Goal: Task Accomplishment & Management: Manage account settings

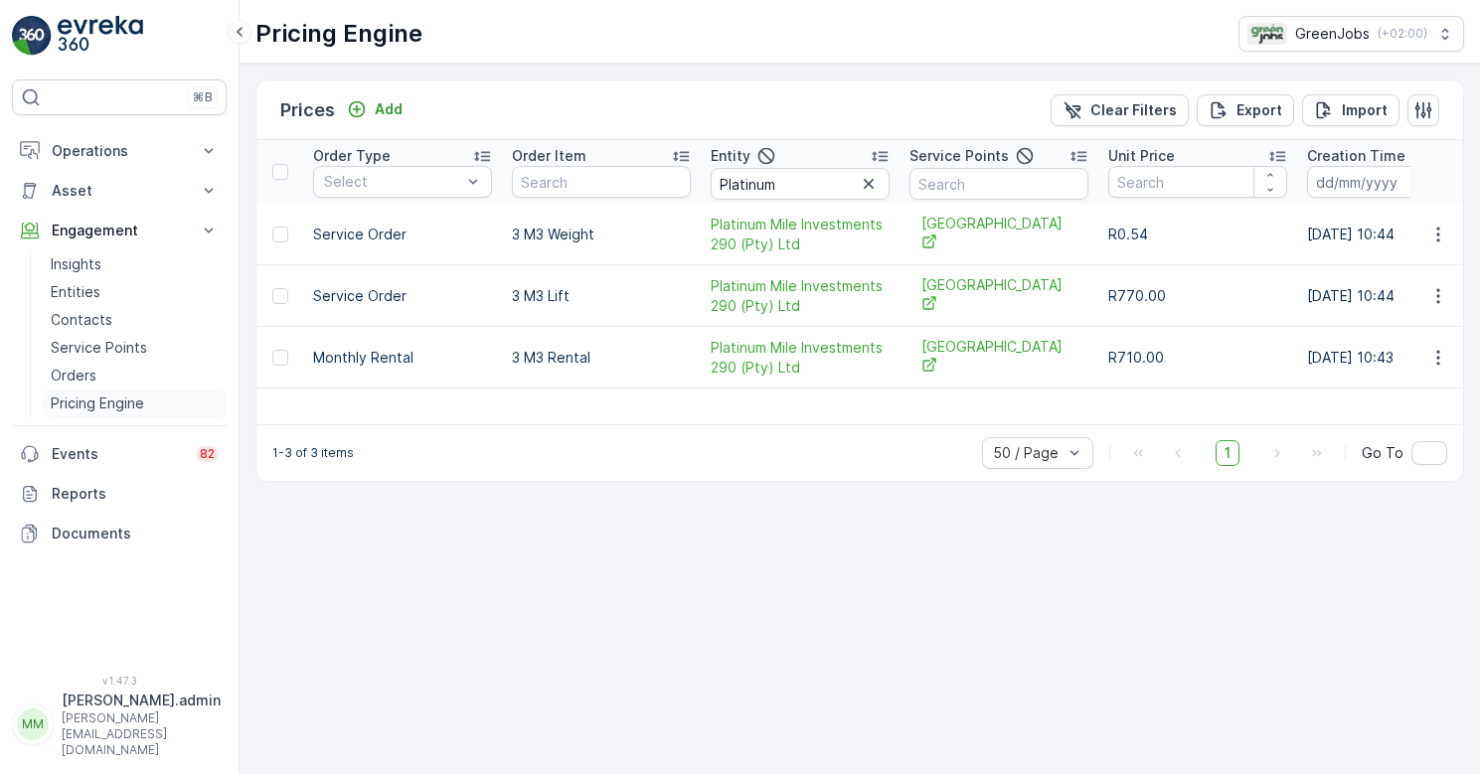
click at [102, 402] on p "Pricing Engine" at bounding box center [97, 404] width 93 height 20
click at [864, 184] on icon "button" at bounding box center [869, 184] width 20 height 20
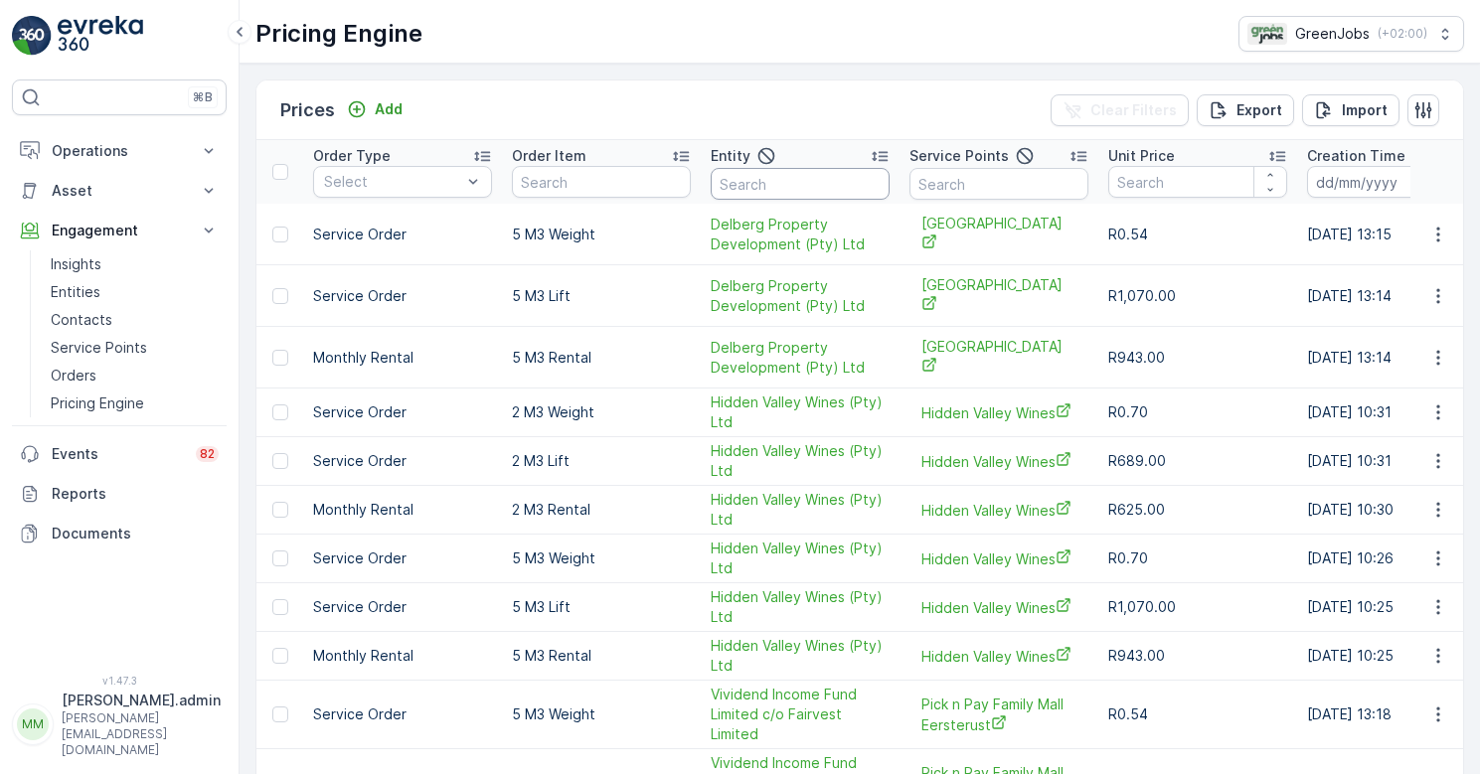
click at [799, 180] on input "text" at bounding box center [800, 184] width 179 height 32
type input "s"
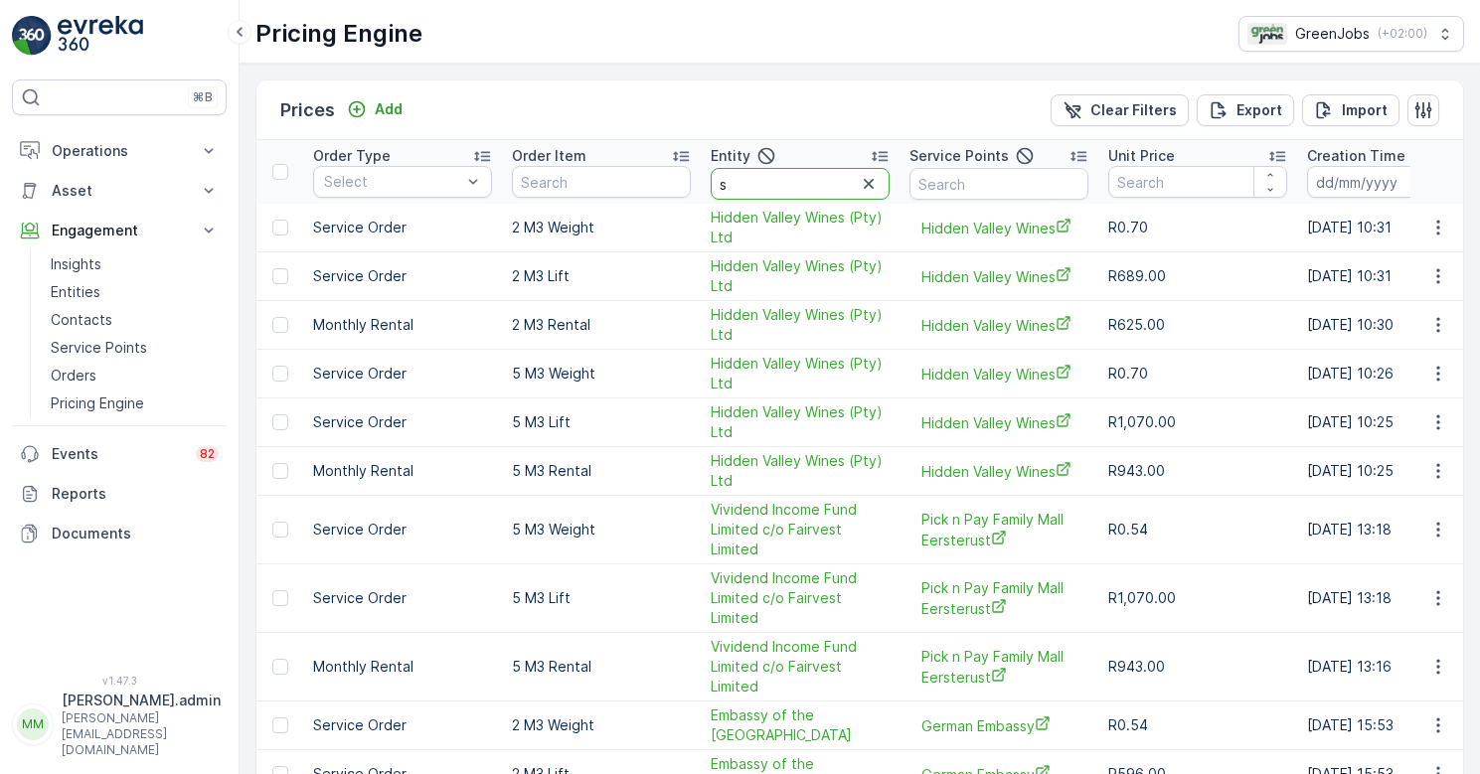
click at [750, 183] on input "s" at bounding box center [800, 184] width 179 height 32
type input "shop"
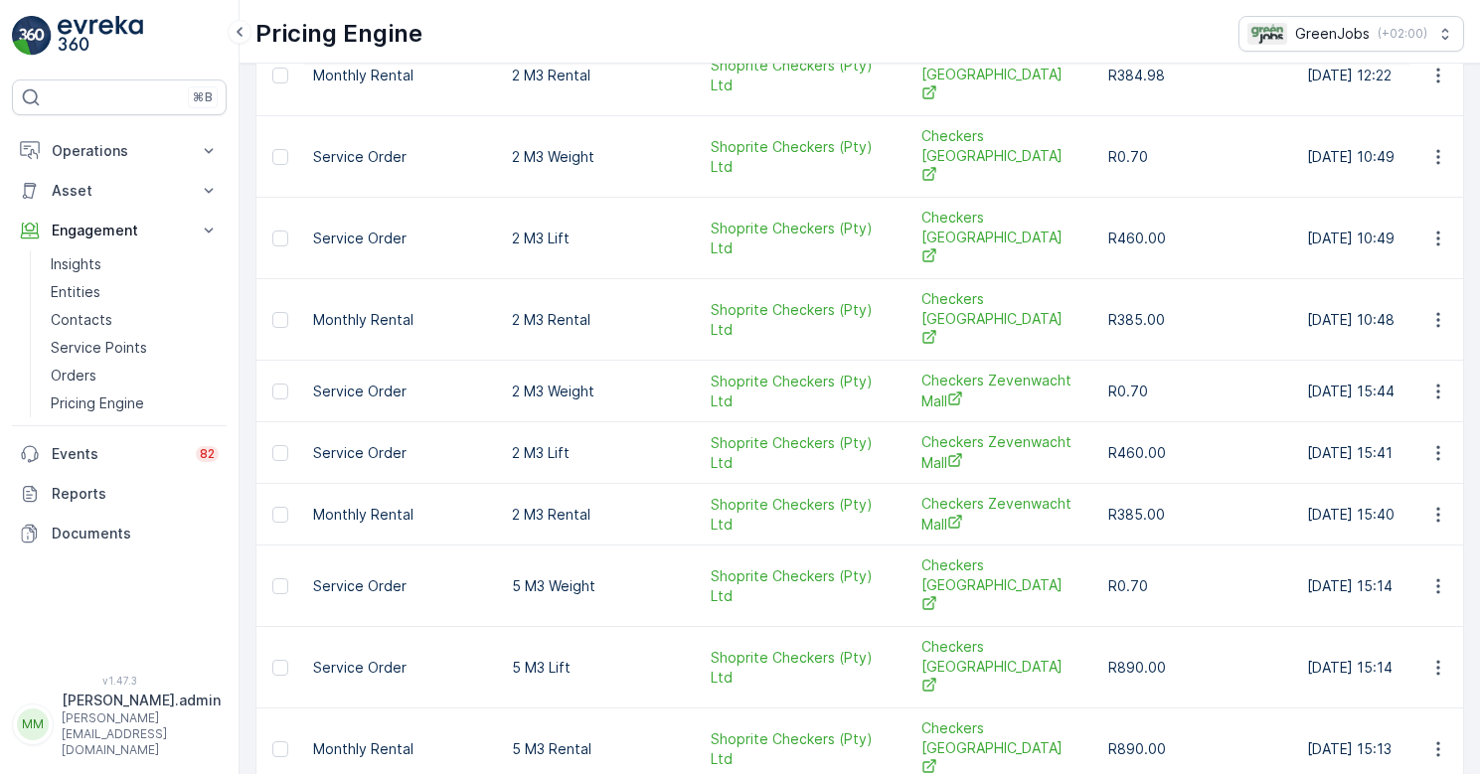
scroll to position [27, 0]
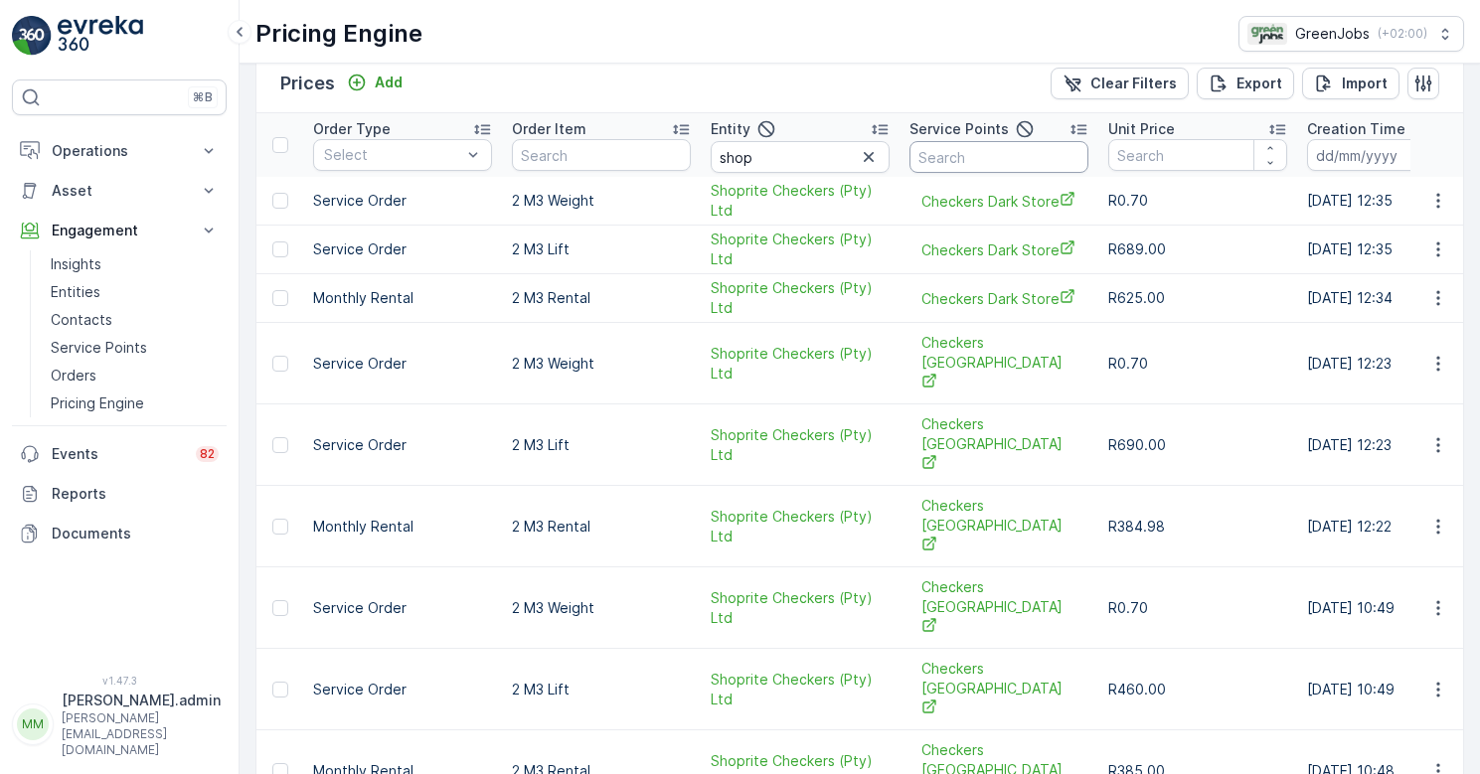
click at [967, 163] on input "text" at bounding box center [999, 157] width 179 height 32
type input "bay"
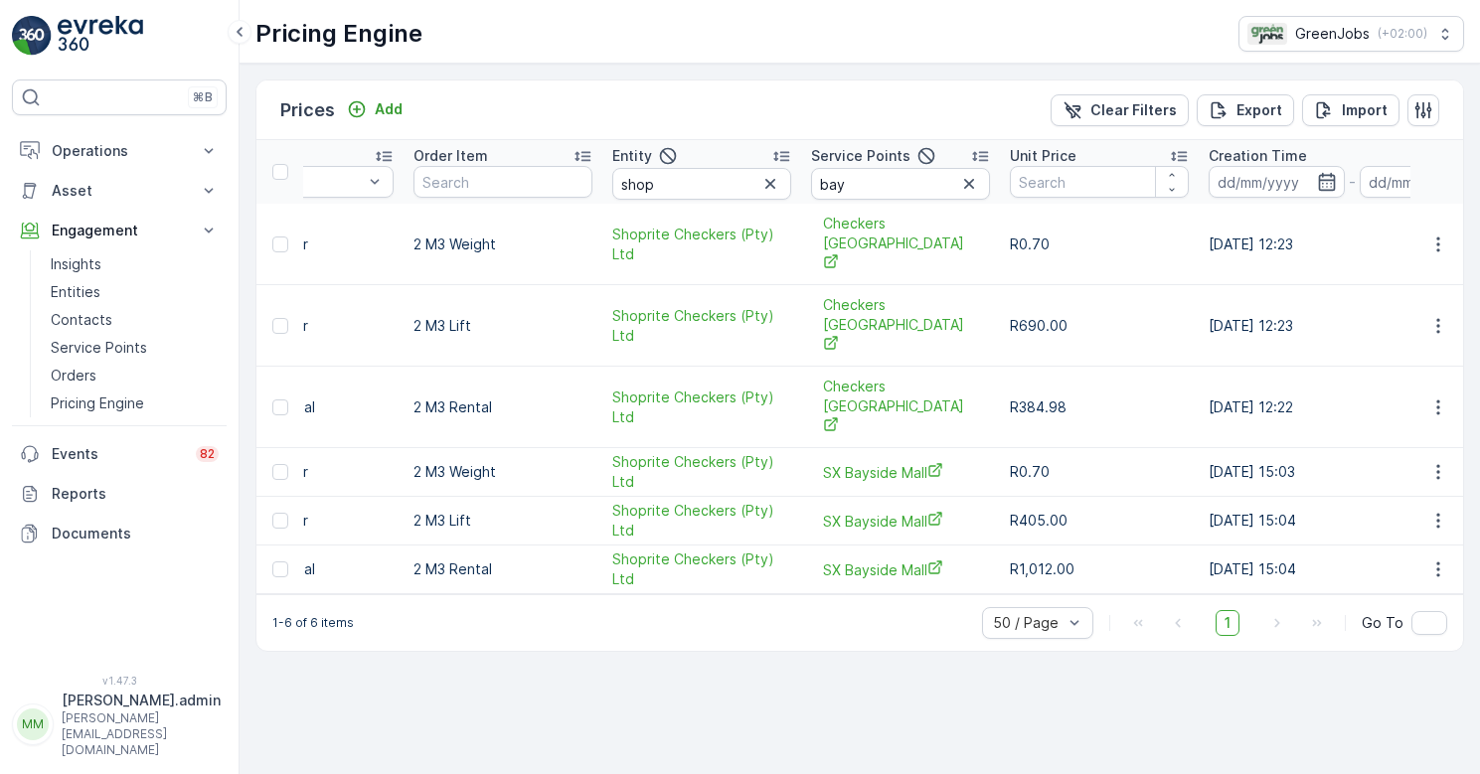
scroll to position [0, 100]
click at [1443, 560] on icon "button" at bounding box center [1439, 570] width 20 height 20
click at [1429, 560] on span "Price History" at bounding box center [1426, 568] width 85 height 20
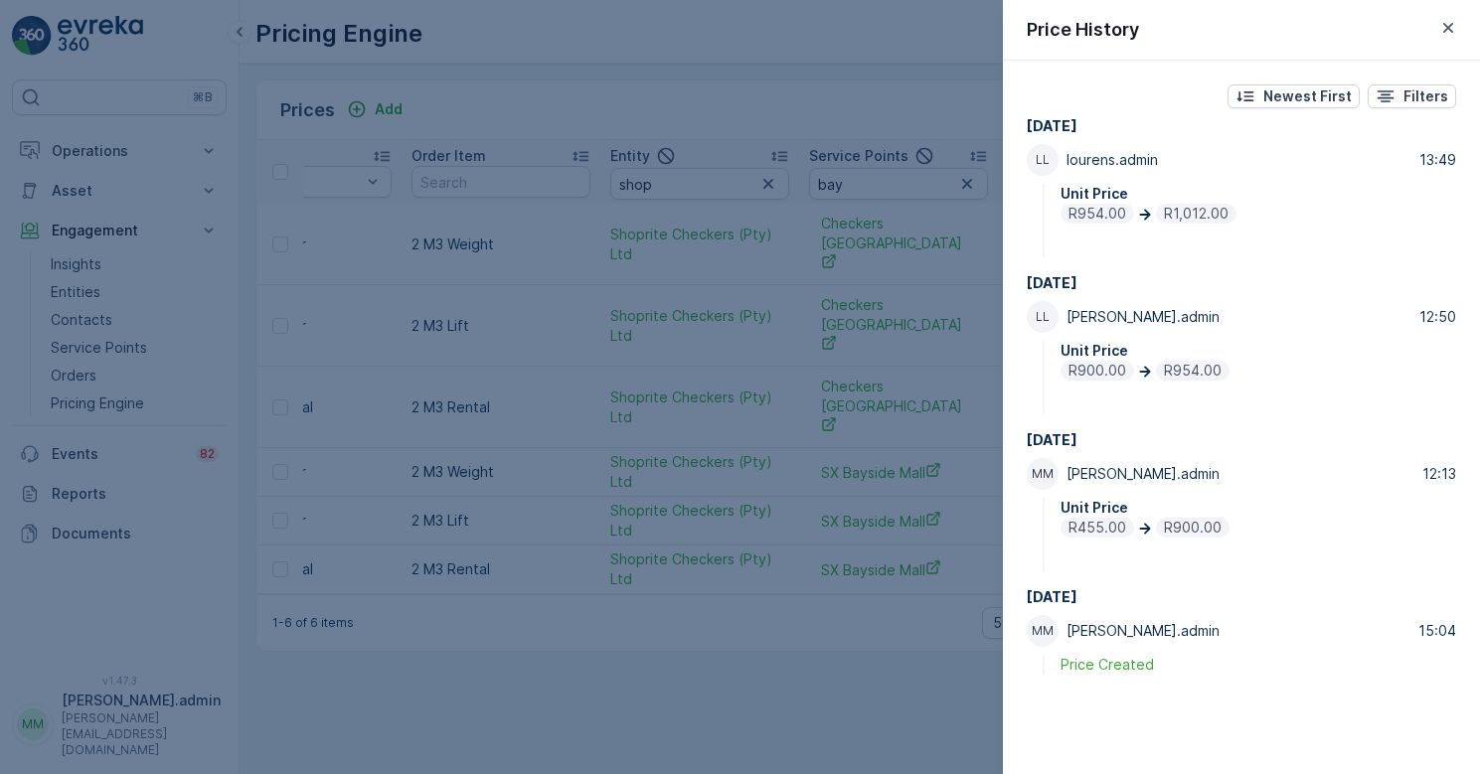
click at [768, 369] on div at bounding box center [740, 387] width 1480 height 774
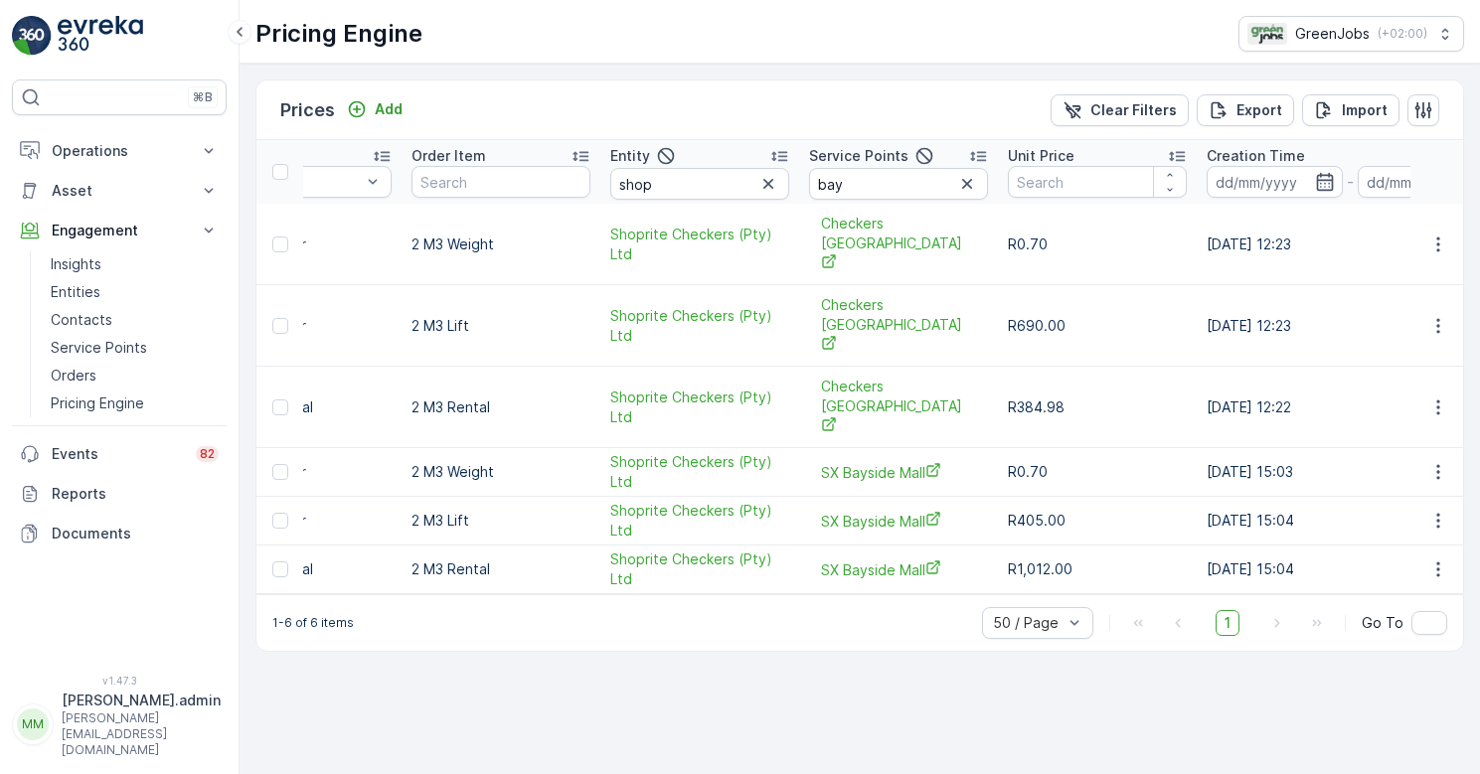
scroll to position [0, 0]
click at [71, 370] on p "Orders" at bounding box center [74, 376] width 46 height 20
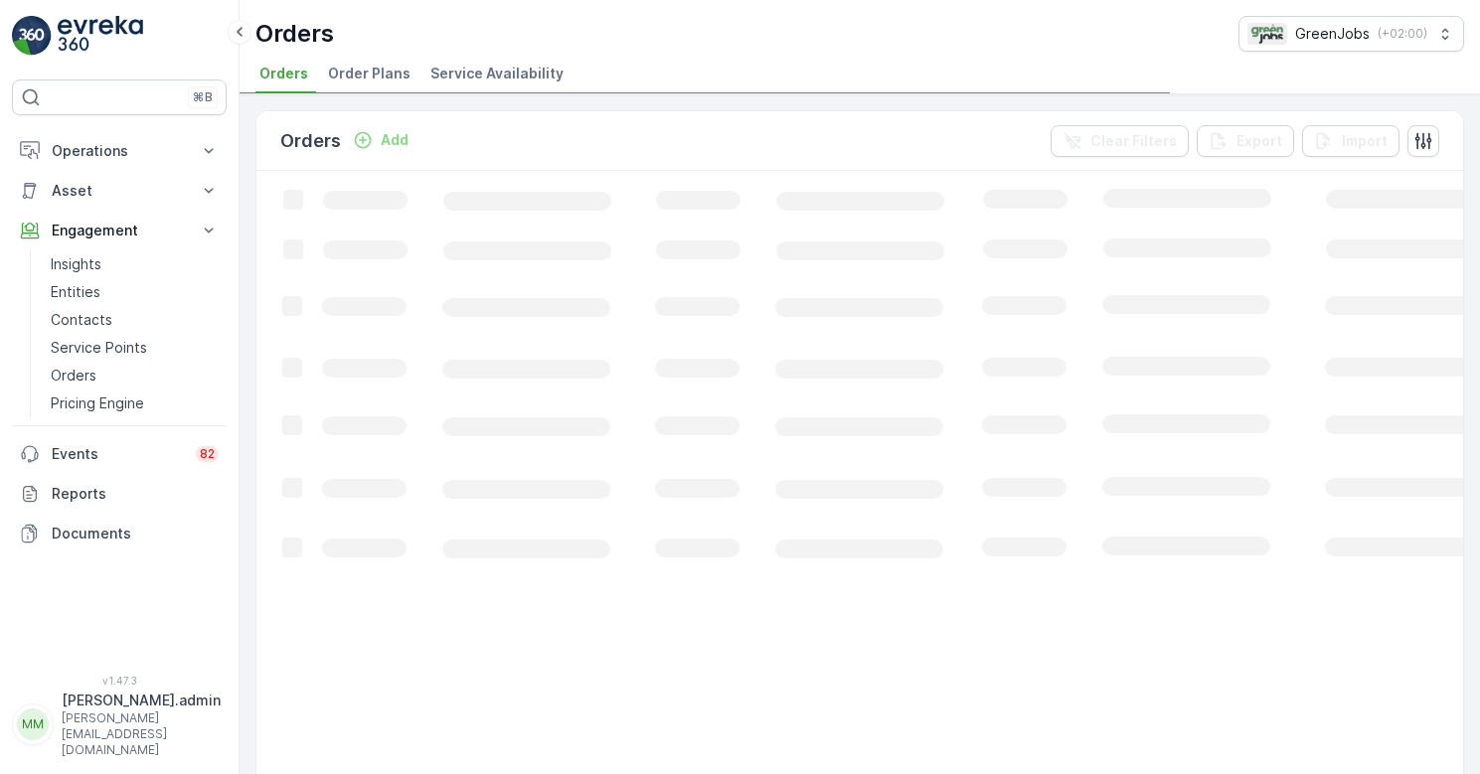
click at [371, 71] on span "Order Plans" at bounding box center [369, 74] width 83 height 20
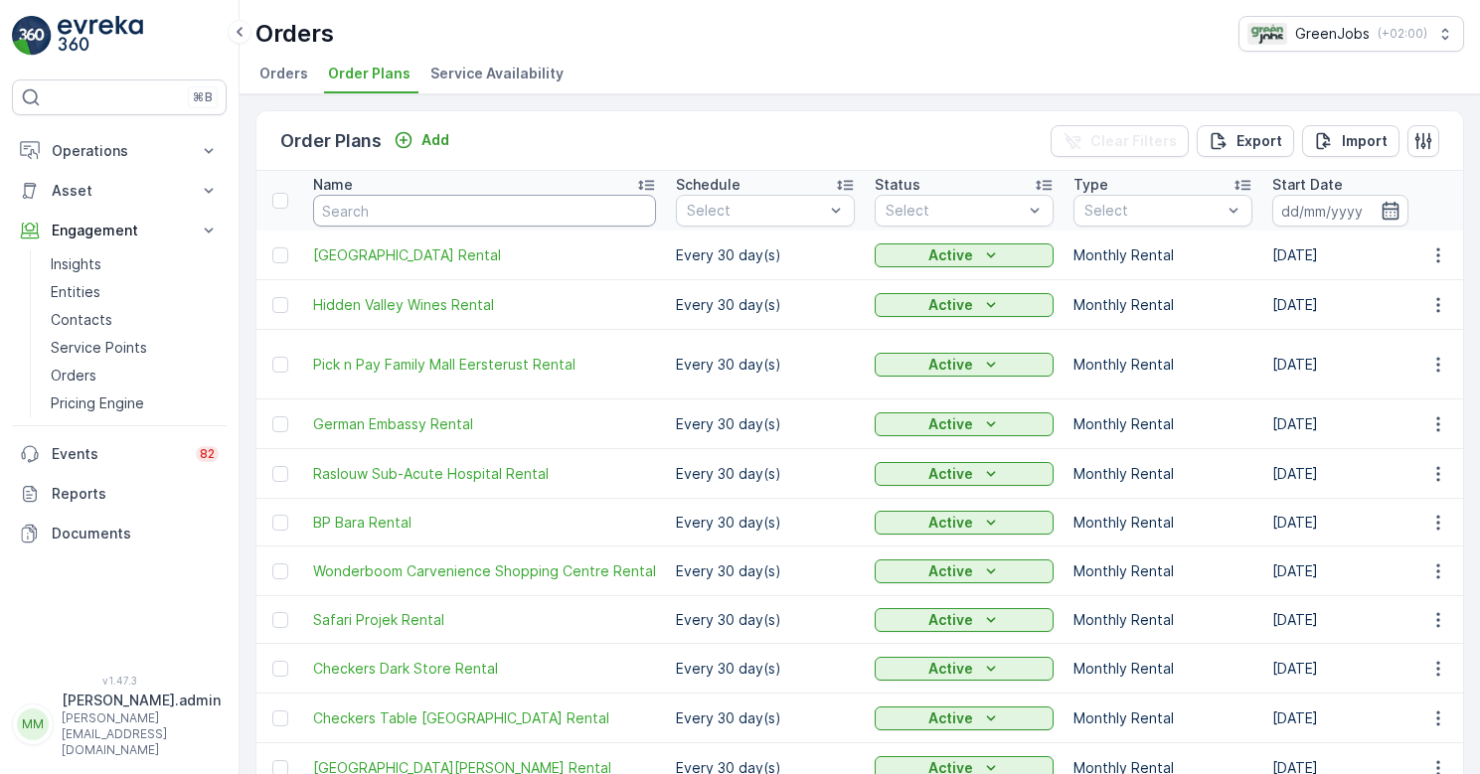
click at [401, 215] on input "text" at bounding box center [484, 211] width 343 height 32
type input "SX"
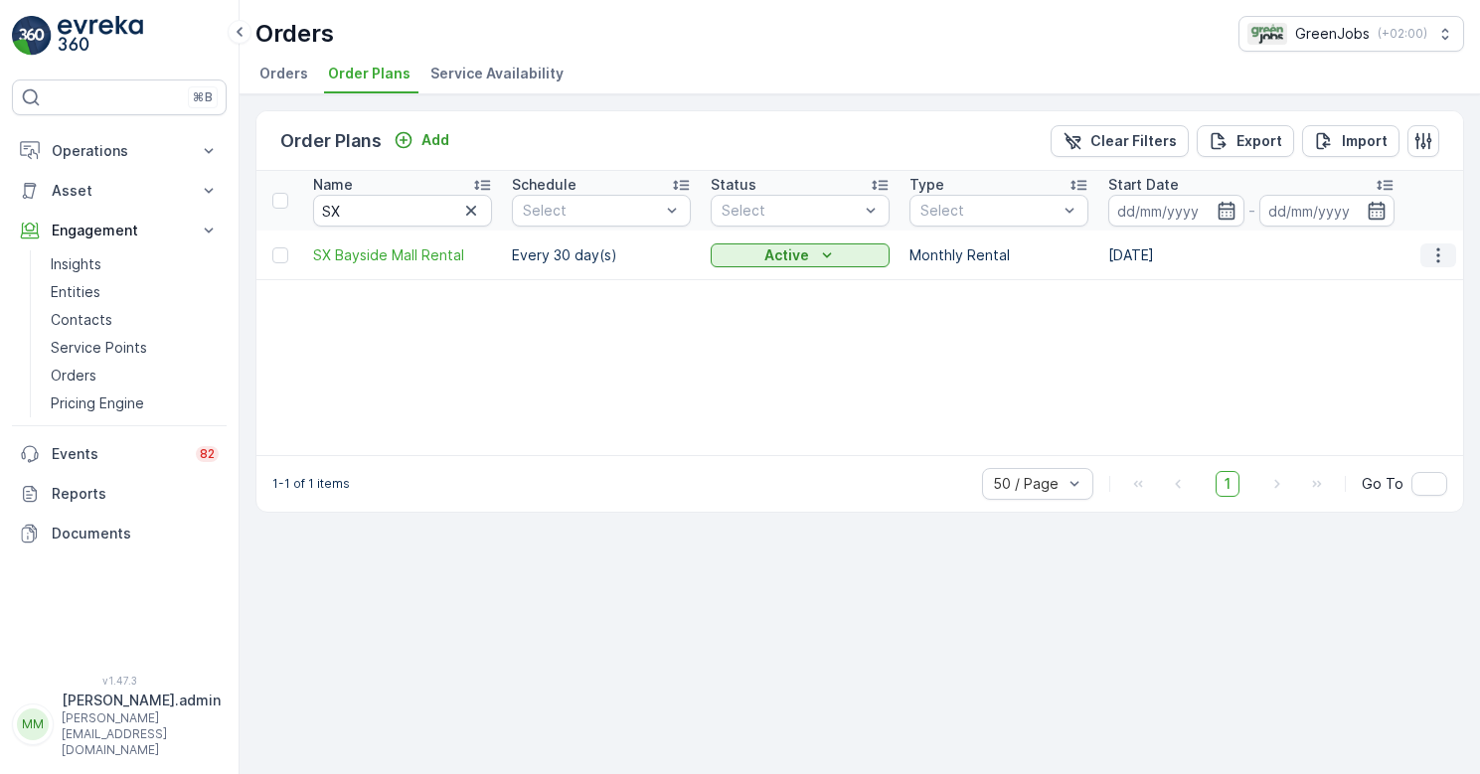
click at [1436, 260] on icon "button" at bounding box center [1439, 256] width 20 height 20
click at [1410, 315] on span "Edit Order Plan" at bounding box center [1402, 313] width 100 height 20
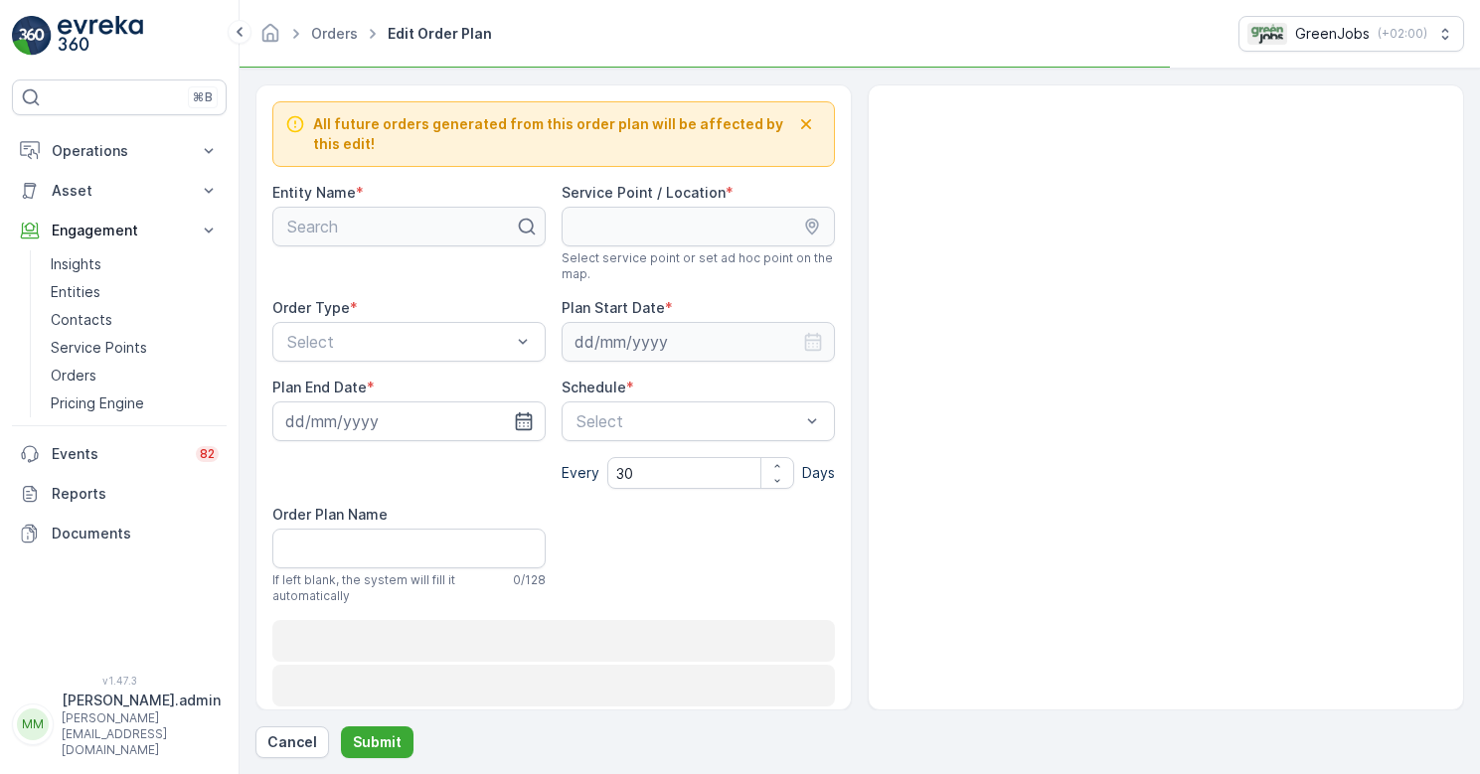
type input "[DATE]"
type Name "SX Bayside Mall Rental"
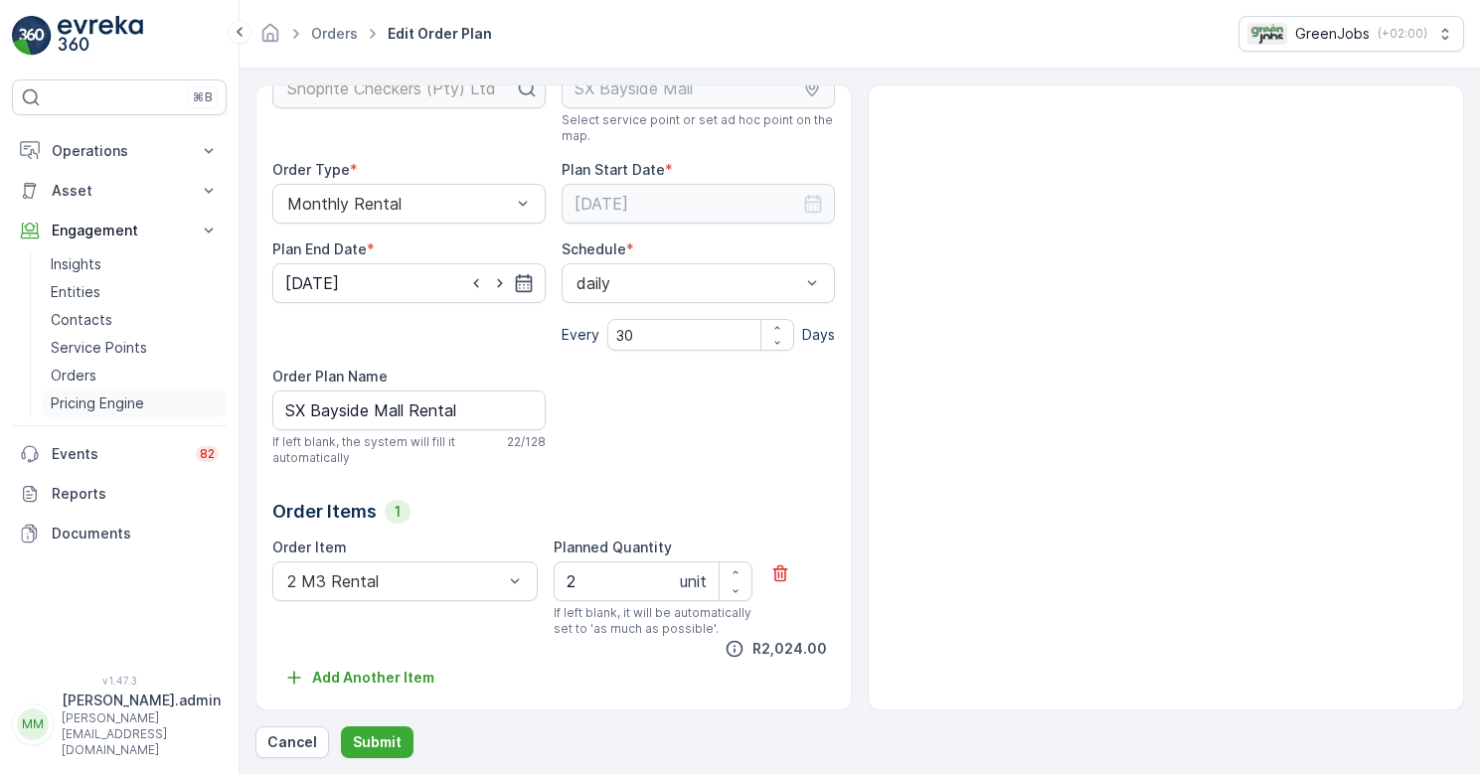
click at [121, 406] on p "Pricing Engine" at bounding box center [97, 404] width 93 height 20
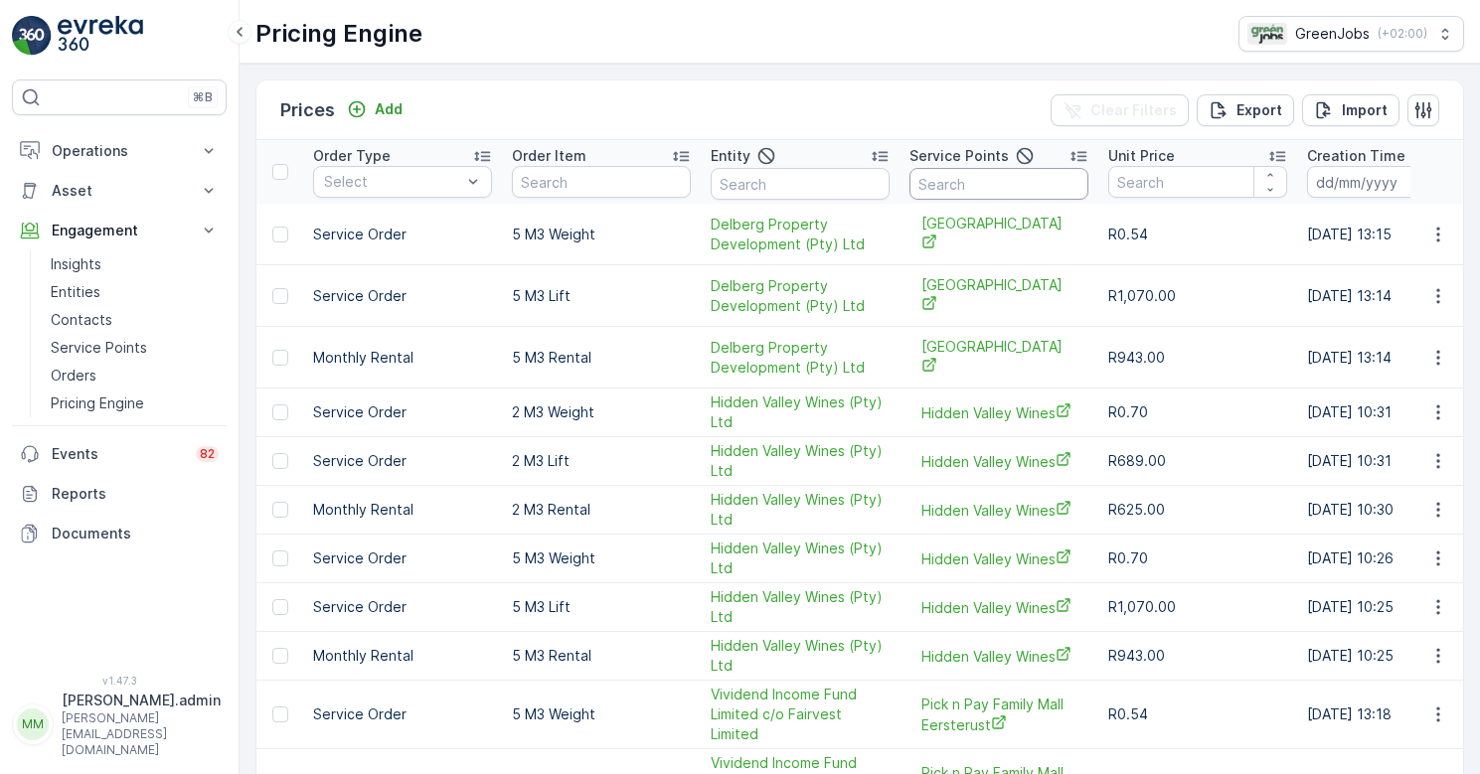
click at [967, 187] on input "text" at bounding box center [999, 184] width 179 height 32
type input "sx"
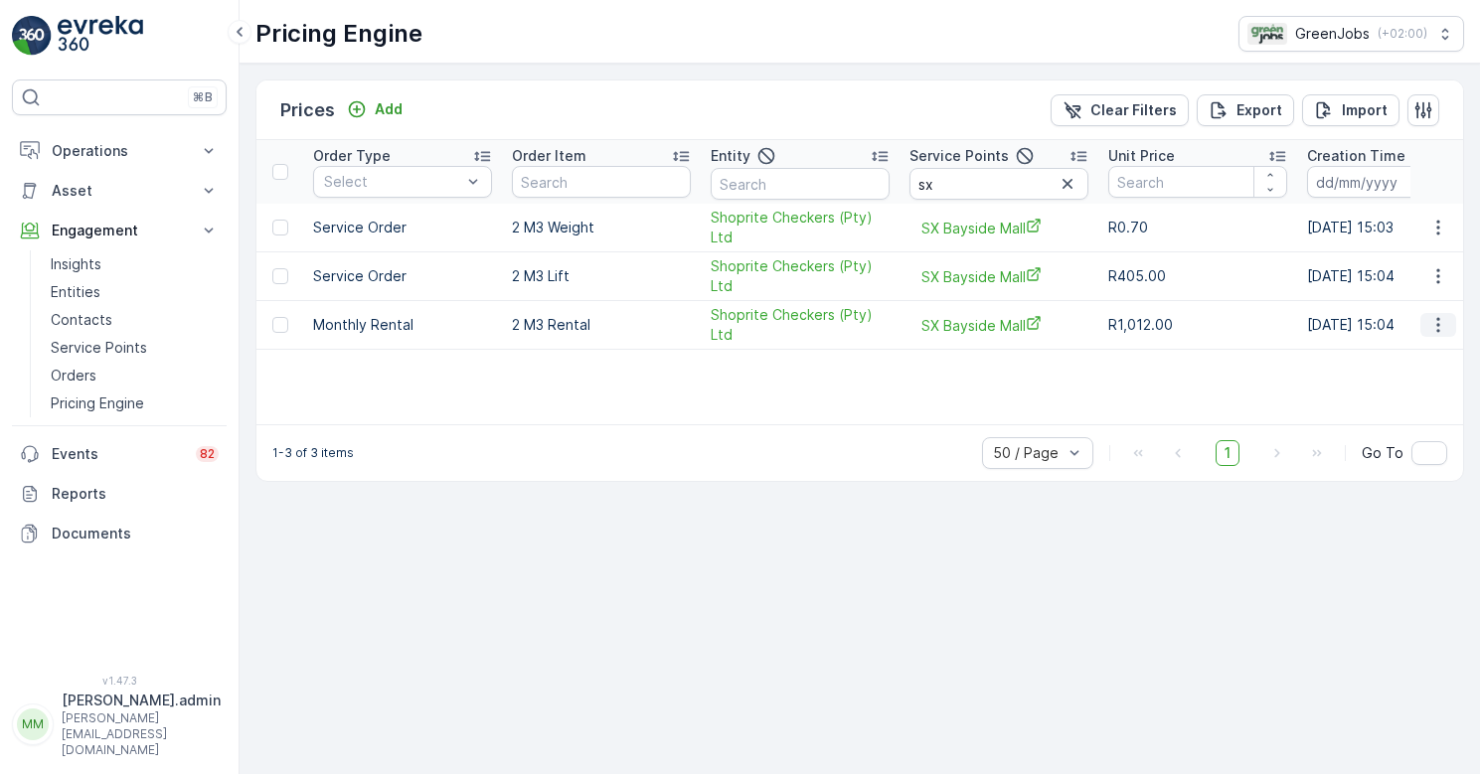
click at [1446, 317] on icon "button" at bounding box center [1439, 325] width 20 height 20
click at [1430, 355] on span "Edit Price" at bounding box center [1416, 355] width 64 height 20
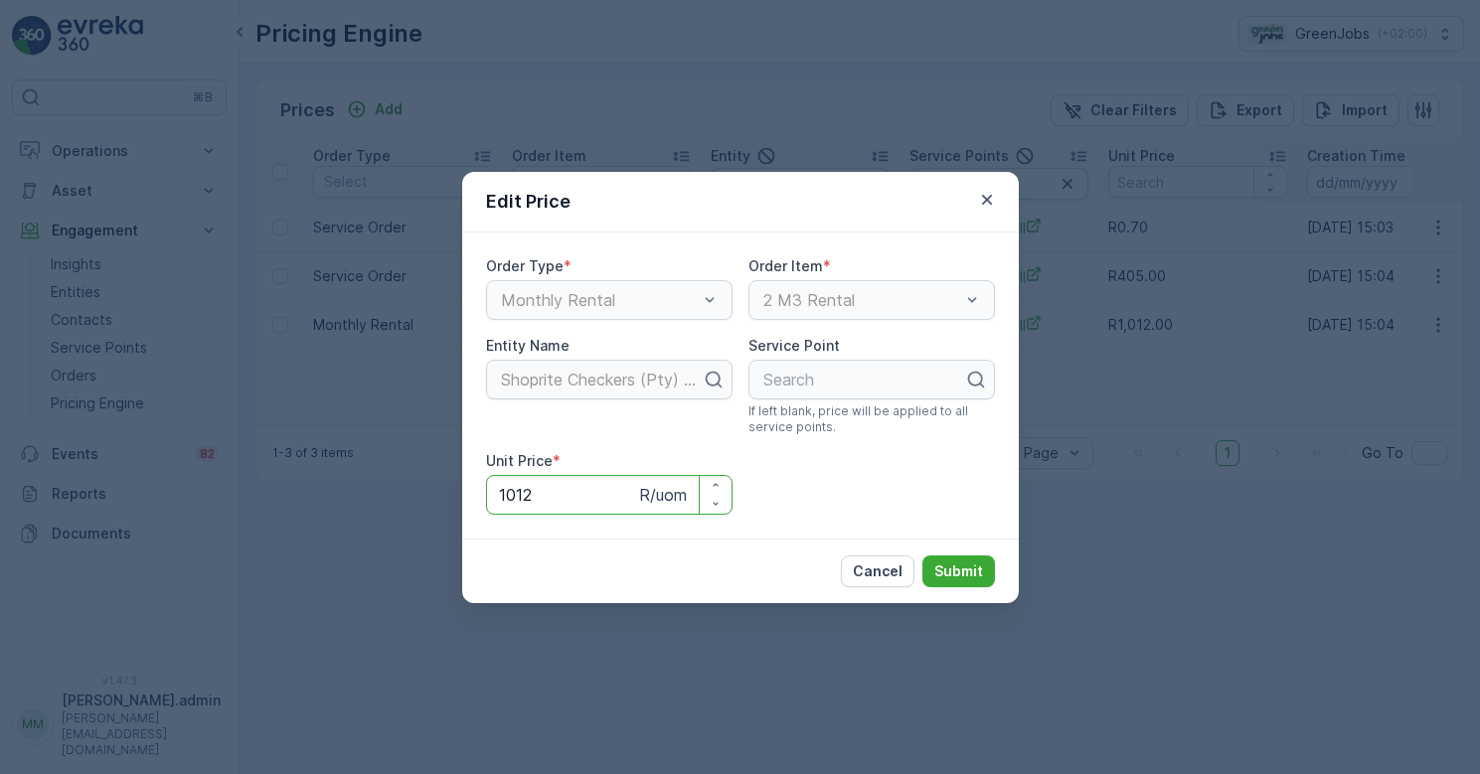
drag, startPoint x: 549, startPoint y: 498, endPoint x: 482, endPoint y: 503, distance: 66.8
click at [483, 501] on div "Order Type * Monthly Rental Order Item * 2 M3 Rental Entity Name Shoprite Check…" at bounding box center [740, 386] width 557 height 306
type Price "506"
click at [961, 570] on p "Submit" at bounding box center [959, 572] width 49 height 20
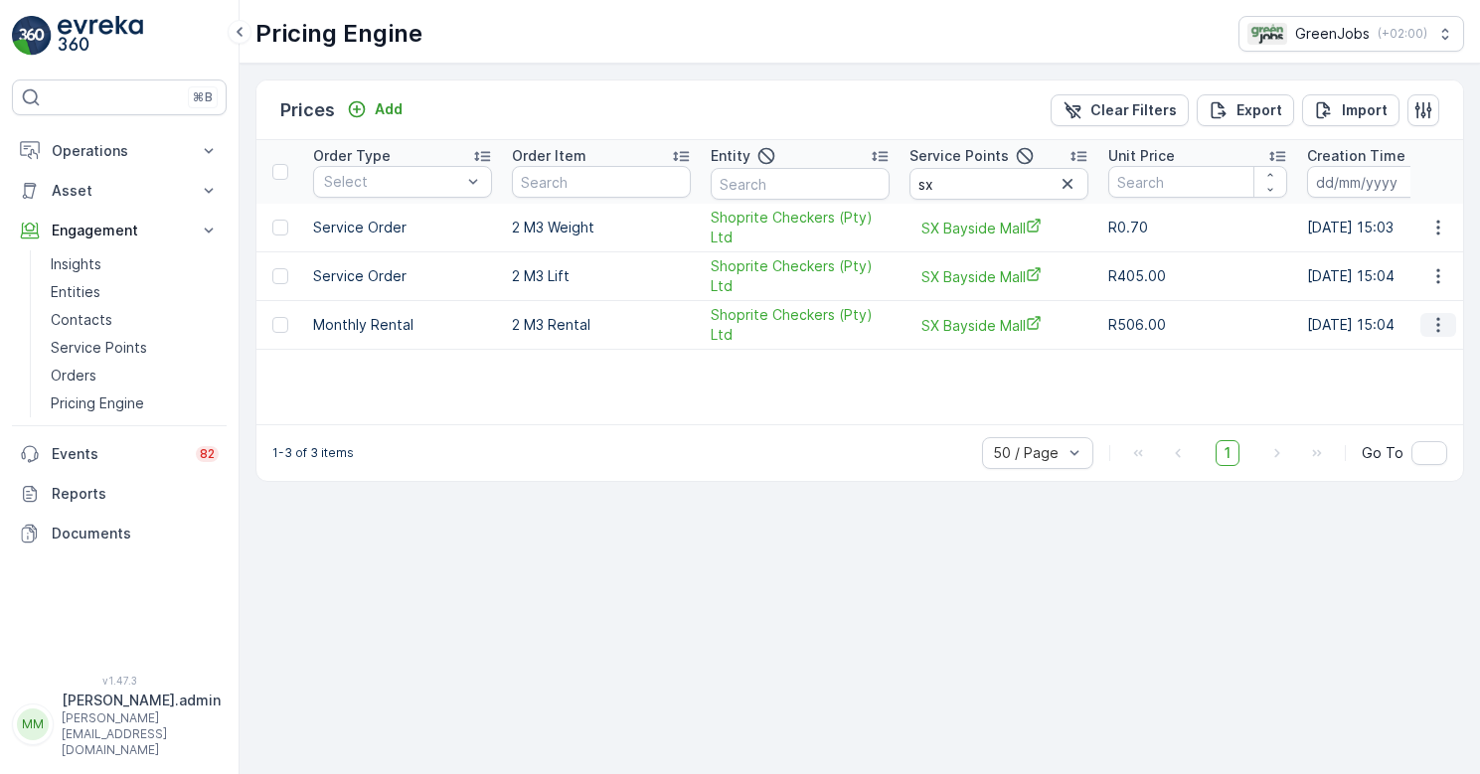
click at [1443, 329] on icon "button" at bounding box center [1439, 325] width 20 height 20
click at [1432, 378] on span "Price History" at bounding box center [1426, 383] width 85 height 20
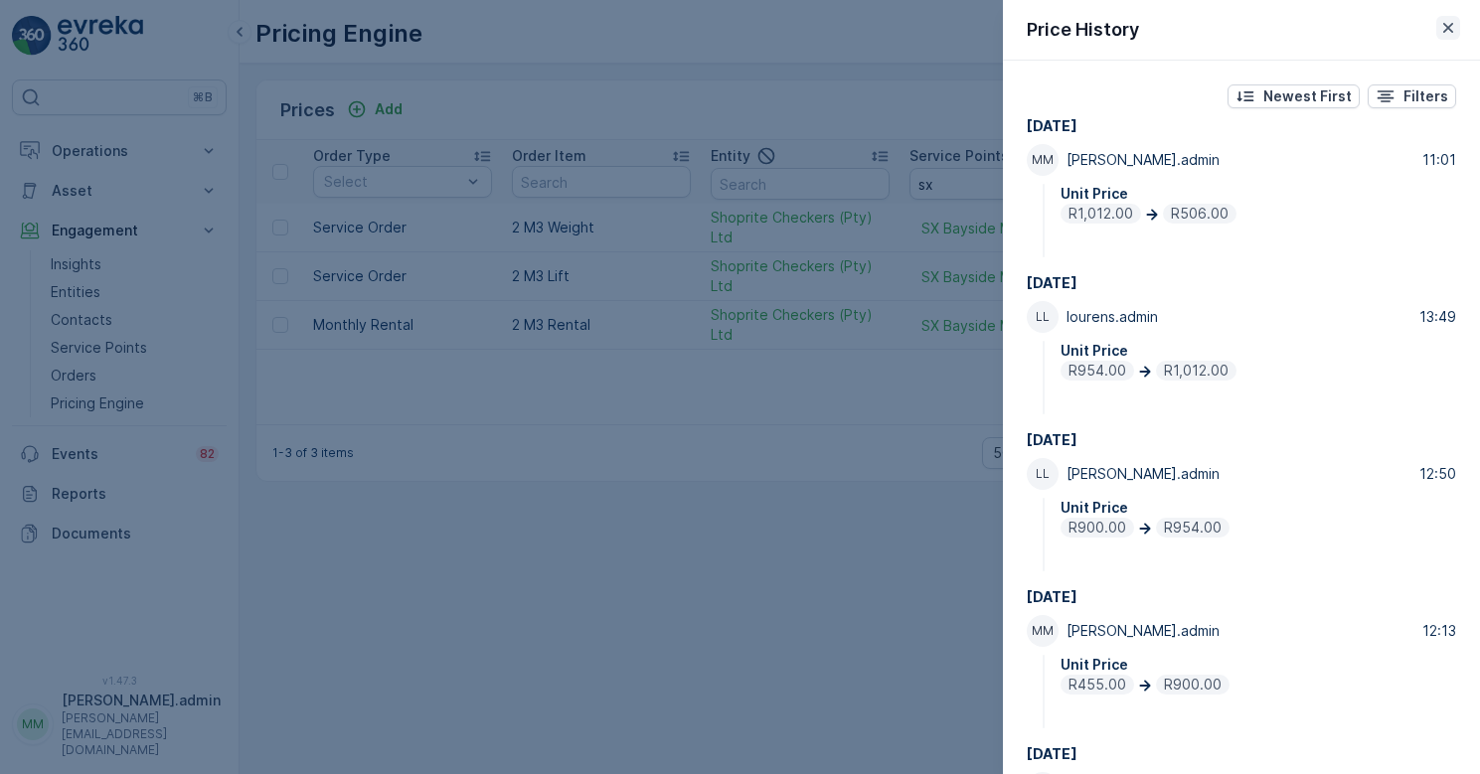
click at [1446, 26] on icon "button" at bounding box center [1449, 28] width 10 height 10
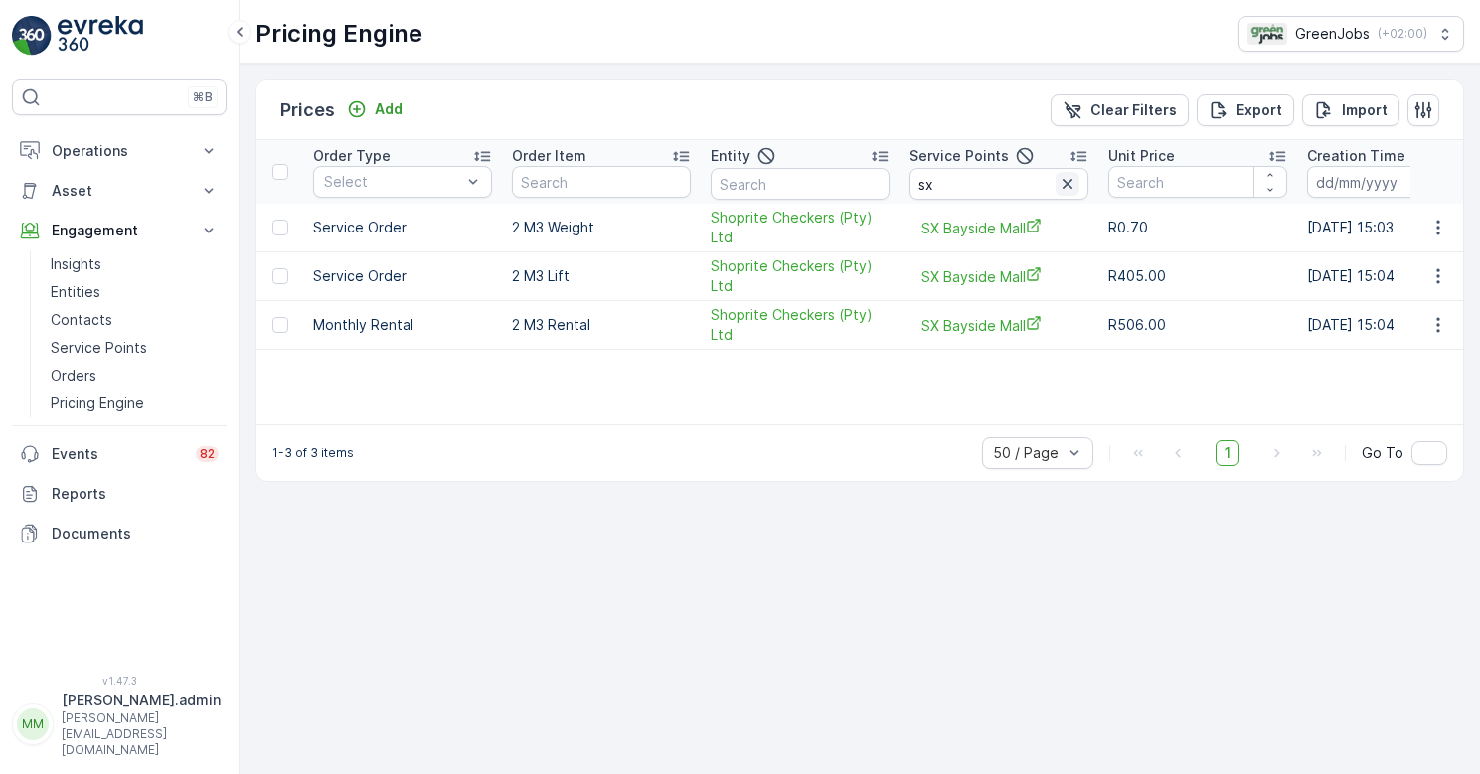
click at [1073, 185] on icon "button" at bounding box center [1068, 184] width 20 height 20
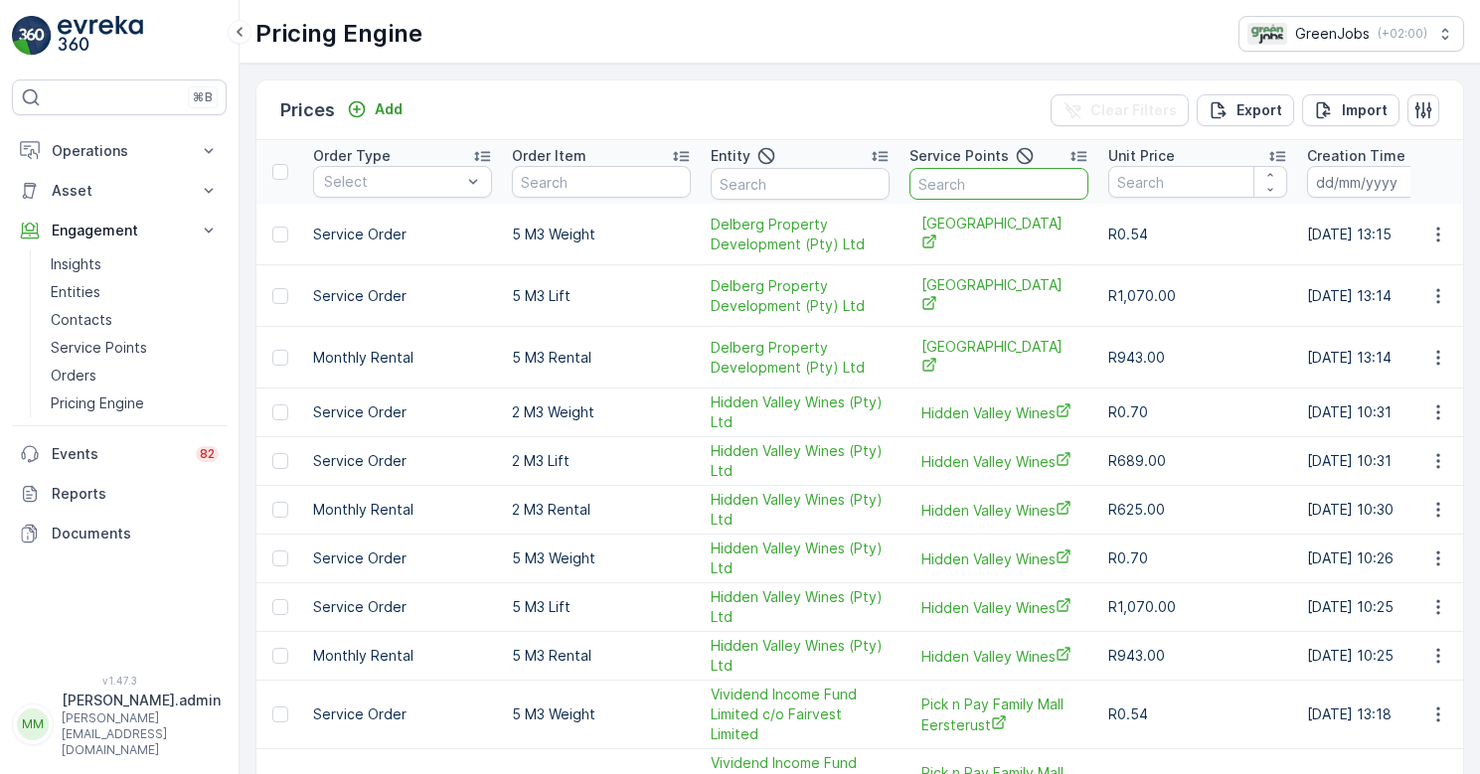
click at [948, 185] on input "text" at bounding box center [999, 184] width 179 height 32
type input "table"
